Goal: Find specific page/section

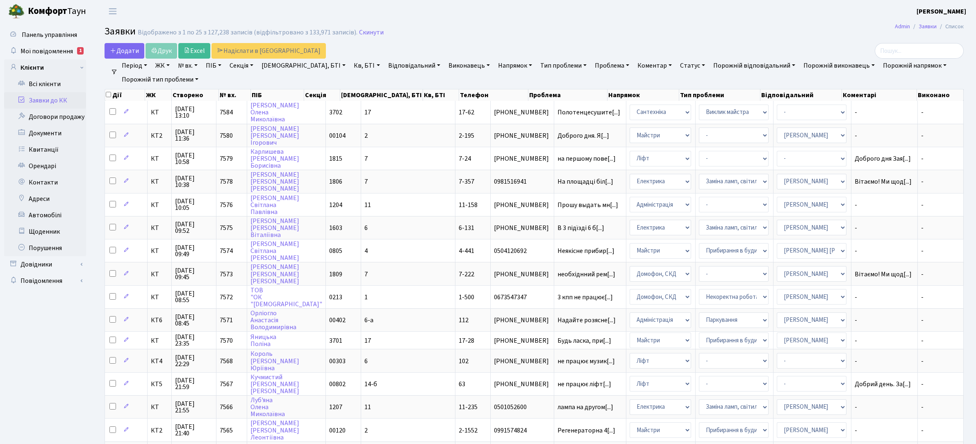
select select "25"
click at [46, 84] on link "Всі клієнти" at bounding box center [45, 84] width 82 height 16
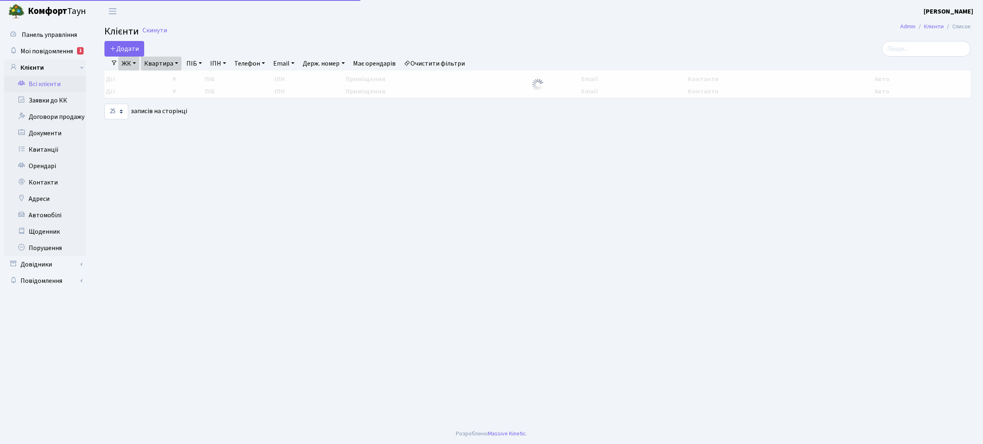
select select "25"
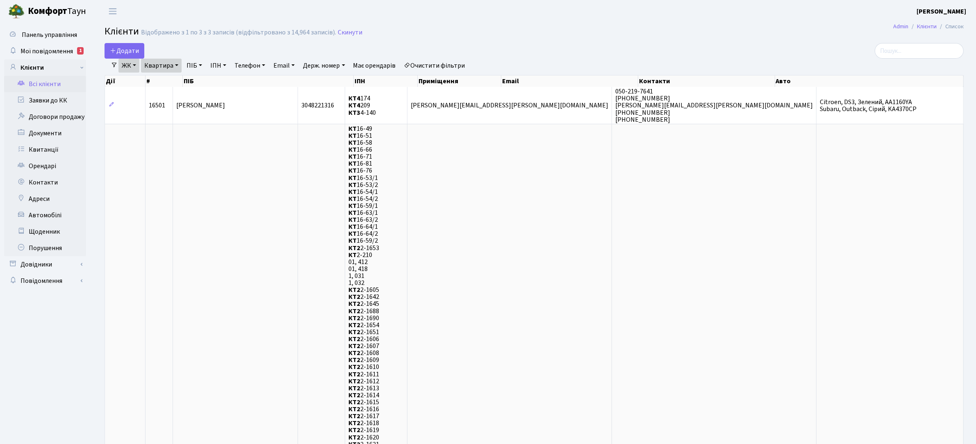
click at [136, 66] on link "ЖК" at bounding box center [128, 66] width 21 height 14
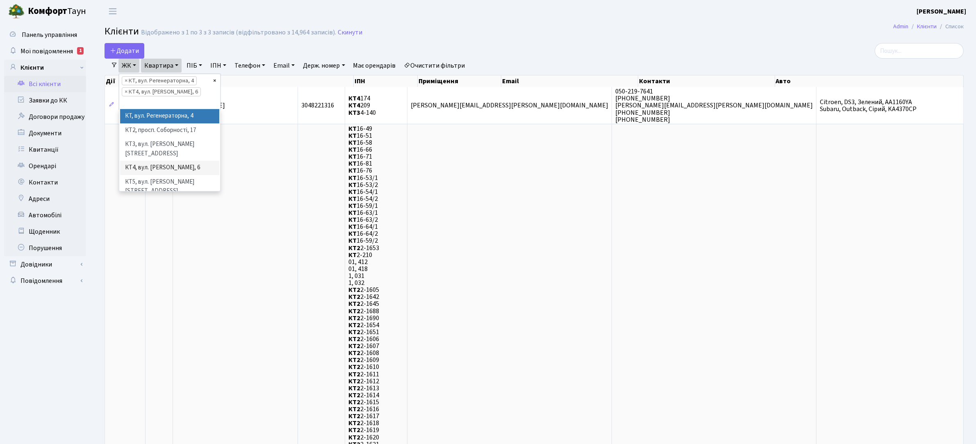
select select
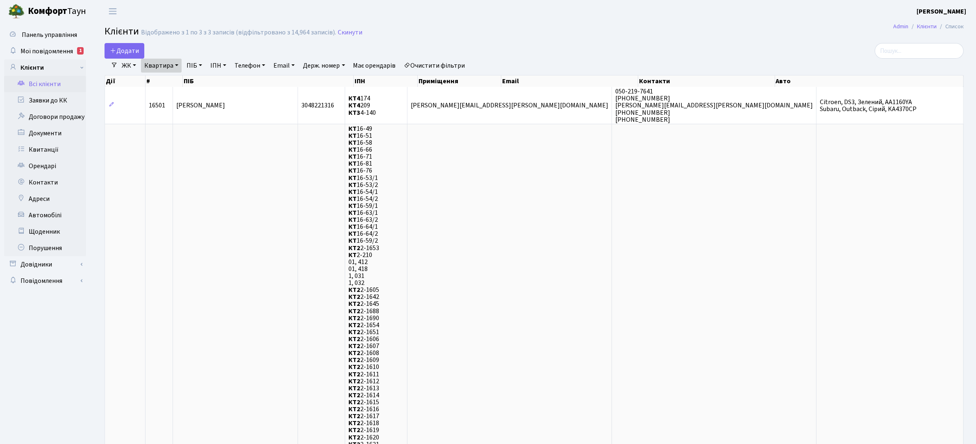
click at [169, 66] on link "Квартира" at bounding box center [161, 66] width 41 height 14
click at [132, 66] on link "ЖК" at bounding box center [128, 66] width 21 height 14
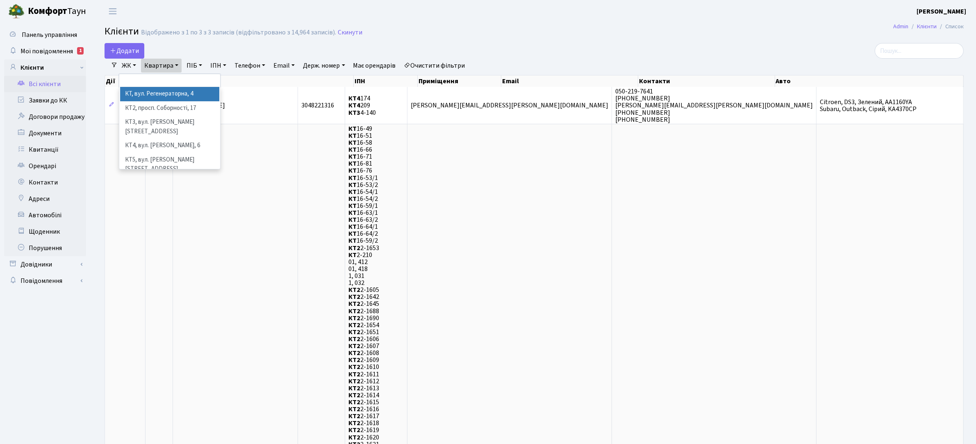
click at [148, 93] on li "КТ, вул. Регенераторна, 4" at bounding box center [169, 94] width 99 height 14
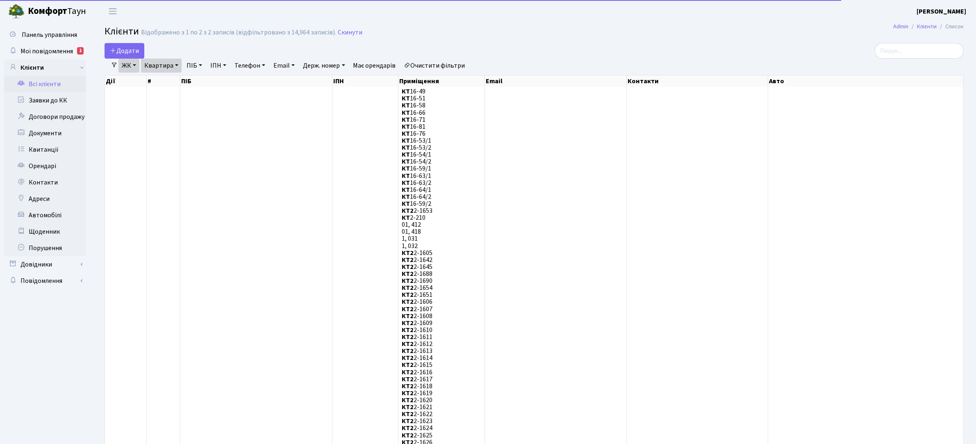
click at [169, 62] on link "Квартира" at bounding box center [161, 66] width 41 height 14
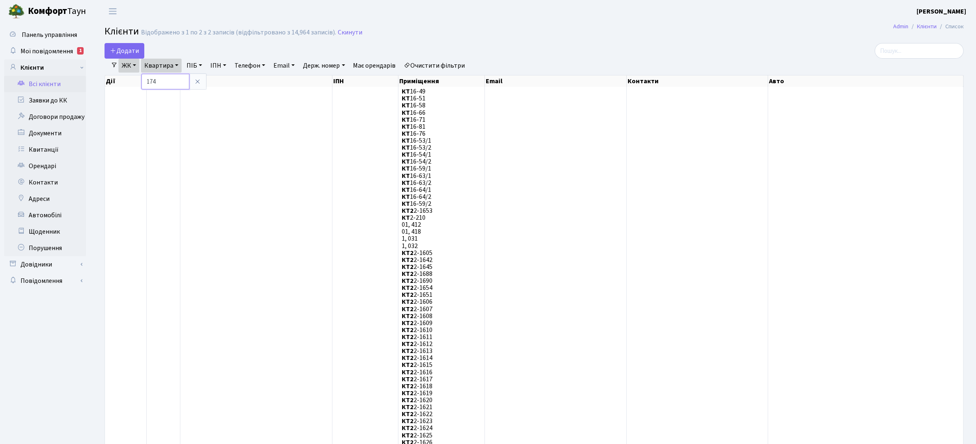
click at [162, 83] on input "174" at bounding box center [165, 82] width 48 height 16
type input "1"
type input "12-166"
